Goal: Task Accomplishment & Management: Complete application form

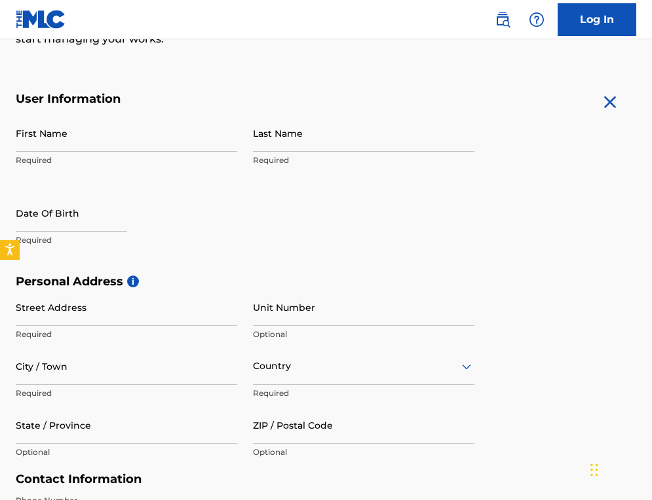
scroll to position [213, 0]
click at [37, 138] on input "First Name" at bounding box center [126, 132] width 221 height 37
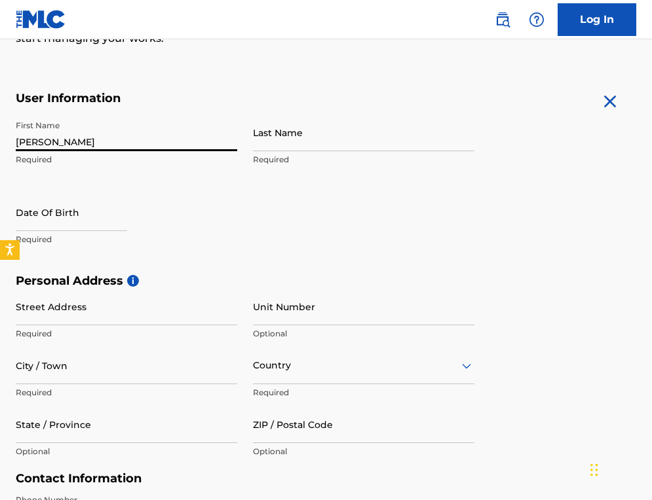
type input "[PERSON_NAME]"
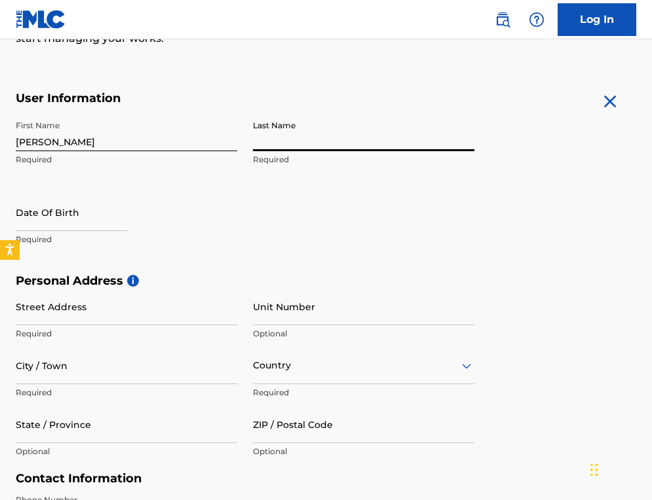
click at [303, 139] on input "Last Name" at bounding box center [363, 132] width 221 height 37
type input "[PERSON_NAME]"
select select "7"
select select "2025"
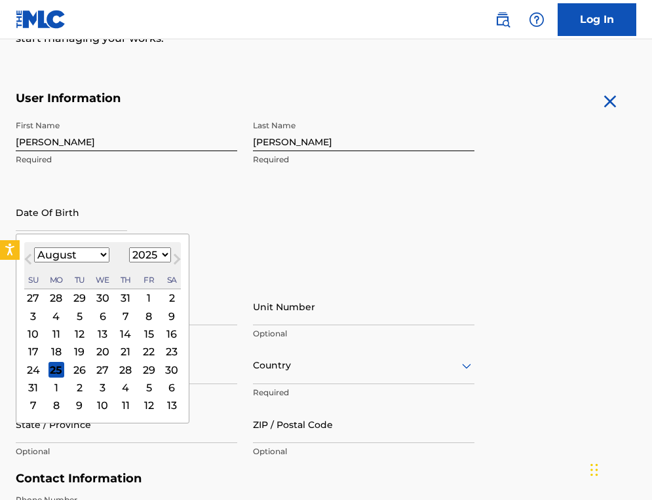
click at [63, 212] on input "text" at bounding box center [71, 212] width 111 height 37
click at [166, 255] on button "Next Month" at bounding box center [176, 262] width 21 height 21
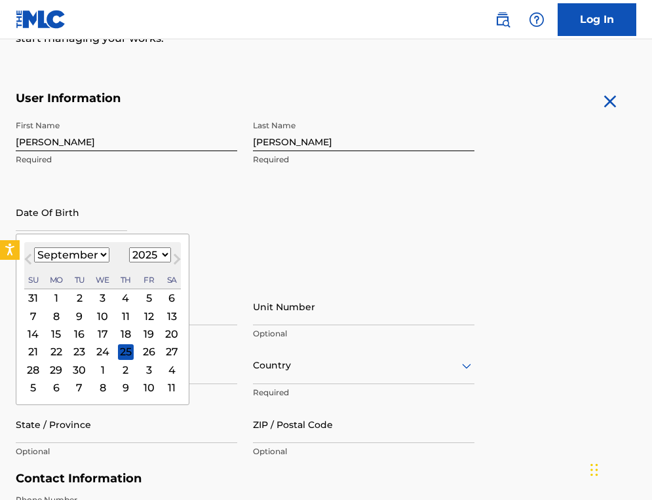
click at [166, 255] on button "Next Month" at bounding box center [176, 262] width 21 height 21
select select "9"
click at [161, 253] on select "1899 1900 1901 1902 1903 1904 1905 1906 1907 1908 1909 1910 1911 1912 1913 1914…" at bounding box center [150, 255] width 42 height 15
select select "1984"
click at [129, 248] on select "1899 1900 1901 1902 1903 1904 1905 1906 1907 1908 1909 1910 1911 1912 1913 1914…" at bounding box center [150, 255] width 42 height 15
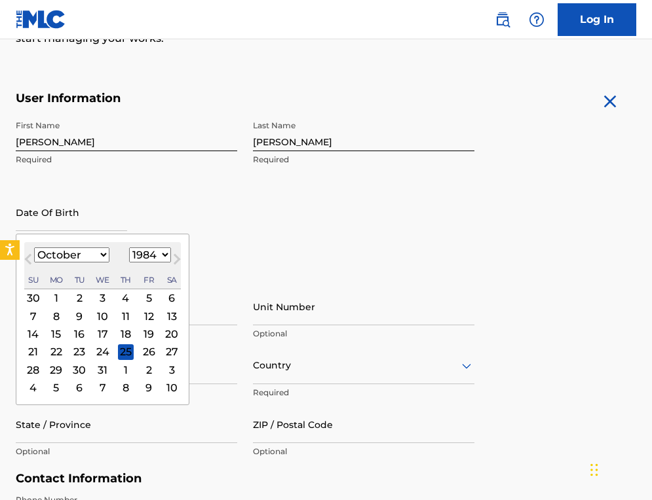
click at [97, 255] on select "January February March April May June July August September October November De…" at bounding box center [71, 255] width 75 height 15
select select "5"
click at [34, 248] on select "January February March April May June July August September October November De…" at bounding box center [71, 255] width 75 height 15
click at [105, 314] on div "6" at bounding box center [103, 317] width 16 height 16
type input "[DATE]"
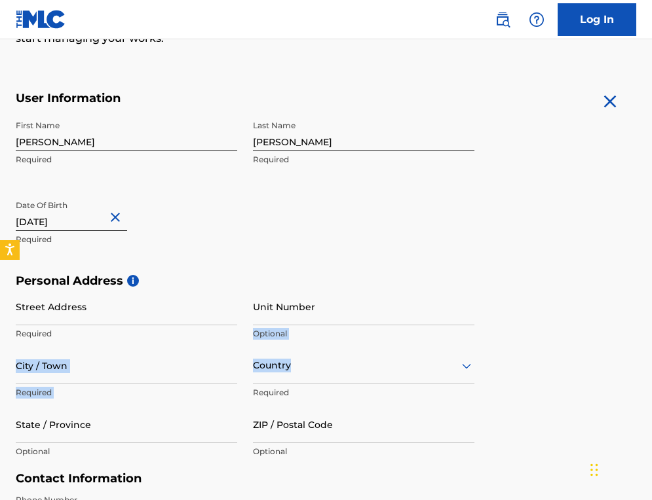
drag, startPoint x: 651, startPoint y: 312, endPoint x: 640, endPoint y: 379, distance: 67.7
click at [641, 381] on div "The MLC uses identity verification before a user is registered to comply with K…" at bounding box center [326, 294] width 652 height 757
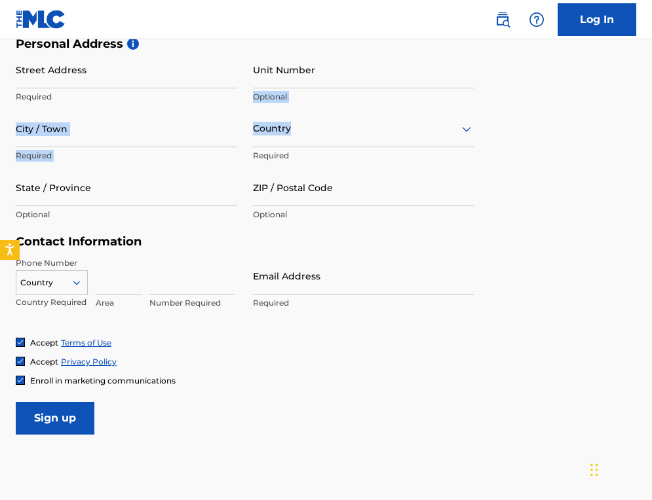
scroll to position [451, 0]
